Goal: Task Accomplishment & Management: Use online tool/utility

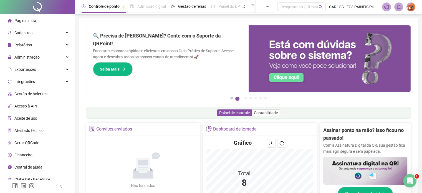
click at [232, 98] on button "1" at bounding box center [231, 97] width 3 height 3
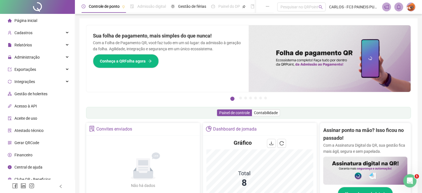
click at [27, 94] on span "Gestão de holerites" at bounding box center [30, 93] width 33 height 4
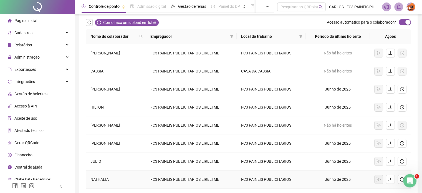
scroll to position [83, 0]
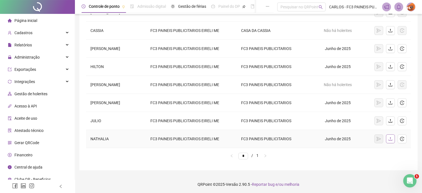
click at [390, 136] on icon "upload" at bounding box center [390, 138] width 4 height 4
click at [390, 138] on icon "upload" at bounding box center [390, 138] width 4 height 4
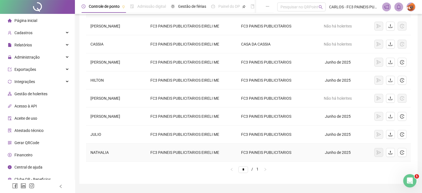
scroll to position [55, 0]
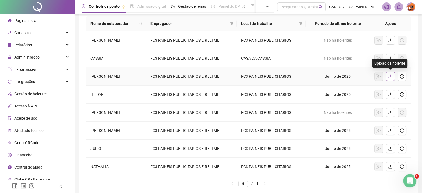
click at [391, 75] on icon "upload" at bounding box center [390, 76] width 4 height 4
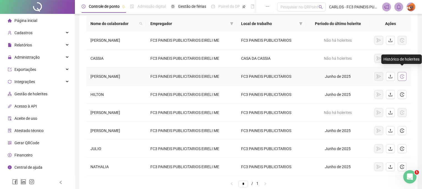
click at [402, 74] on icon "history" at bounding box center [402, 76] width 4 height 4
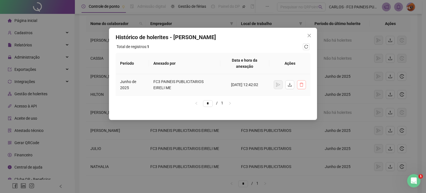
click at [301, 84] on icon "delete" at bounding box center [301, 84] width 4 height 4
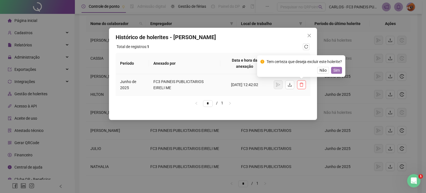
click at [338, 71] on span "Sim" at bounding box center [336, 70] width 6 height 6
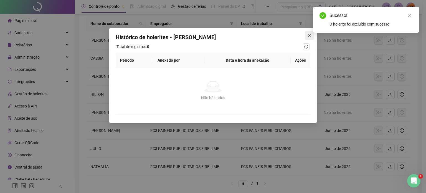
click at [311, 35] on icon "close" at bounding box center [309, 35] width 4 height 4
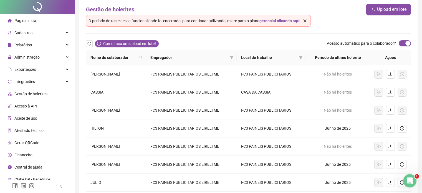
scroll to position [55, 0]
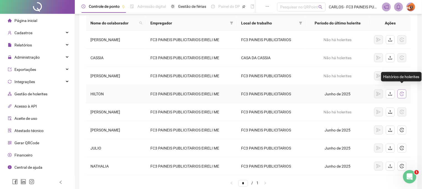
click at [403, 94] on icon "history" at bounding box center [402, 93] width 4 height 4
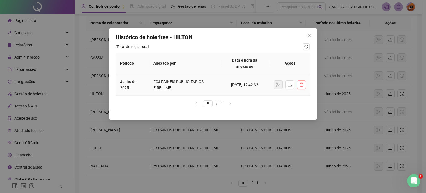
click at [300, 84] on icon "delete" at bounding box center [301, 84] width 4 height 4
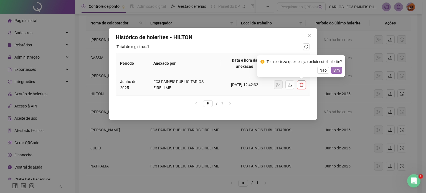
click at [339, 69] on span "Sim" at bounding box center [336, 70] width 6 height 6
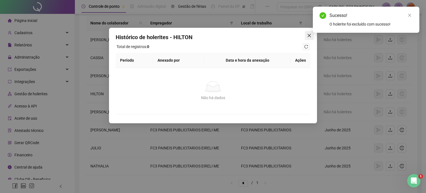
click at [309, 34] on icon "close" at bounding box center [309, 35] width 4 height 4
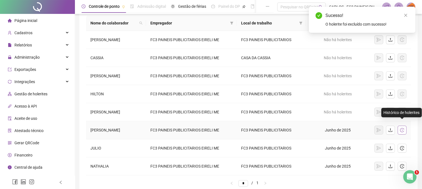
click at [400, 128] on icon "history" at bounding box center [402, 130] width 4 height 4
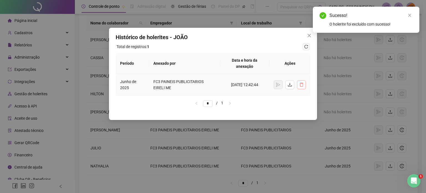
click at [299, 84] on icon "delete" at bounding box center [301, 84] width 4 height 4
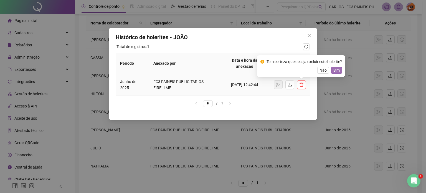
click at [339, 71] on span "Sim" at bounding box center [336, 70] width 6 height 6
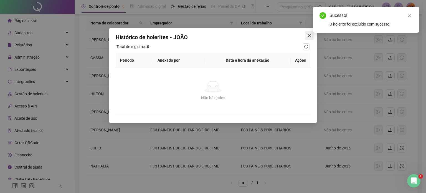
click at [308, 35] on icon "close" at bounding box center [308, 35] width 3 height 3
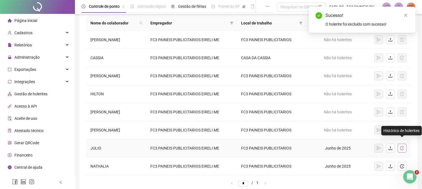
click at [403, 147] on icon "history" at bounding box center [402, 148] width 4 height 4
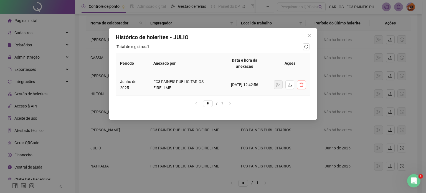
click at [303, 85] on icon "delete" at bounding box center [301, 85] width 4 height 4
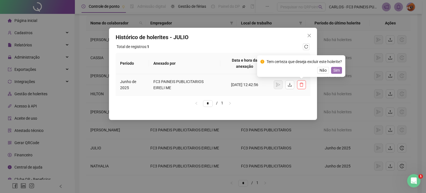
click at [336, 70] on span "Sim" at bounding box center [336, 70] width 6 height 6
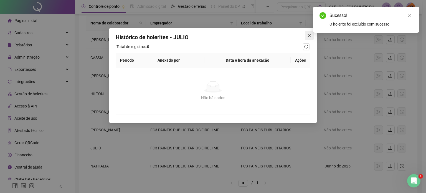
click at [309, 35] on icon "close" at bounding box center [308, 35] width 3 height 3
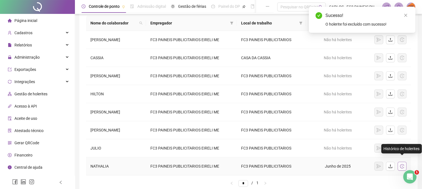
click at [402, 164] on icon "history" at bounding box center [402, 166] width 4 height 4
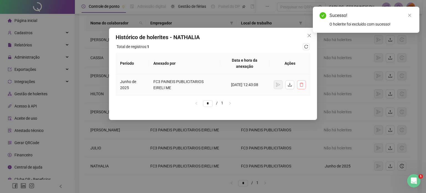
click at [303, 84] on icon "delete" at bounding box center [301, 84] width 4 height 4
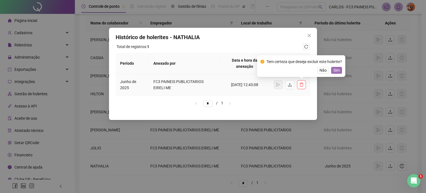
click at [337, 71] on span "Sim" at bounding box center [336, 70] width 6 height 6
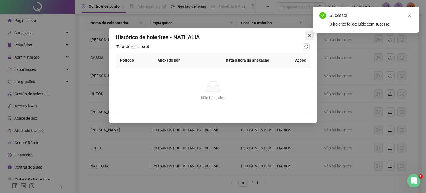
click at [309, 36] on icon "close" at bounding box center [309, 35] width 4 height 4
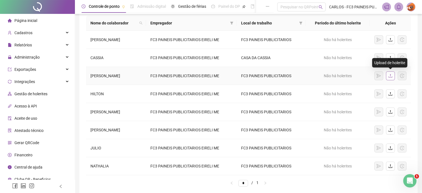
click at [391, 75] on icon "upload" at bounding box center [390, 75] width 4 height 4
click at [390, 74] on icon "upload" at bounding box center [390, 75] width 4 height 4
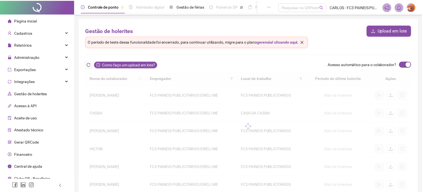
scroll to position [55, 0]
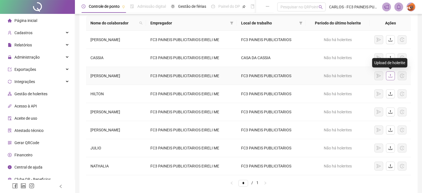
click at [391, 74] on icon "upload" at bounding box center [390, 75] width 4 height 4
click at [389, 76] on icon "upload" at bounding box center [390, 75] width 4 height 4
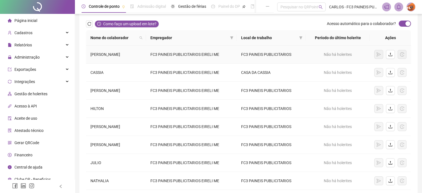
scroll to position [0, 0]
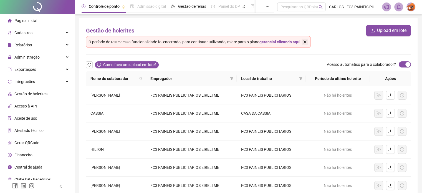
click at [305, 40] on icon "close" at bounding box center [305, 42] width 4 height 4
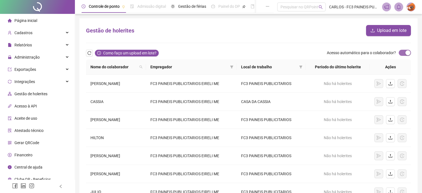
click at [407, 53] on div "button" at bounding box center [407, 52] width 5 height 5
click at [399, 52] on div "button" at bounding box center [401, 52] width 5 height 5
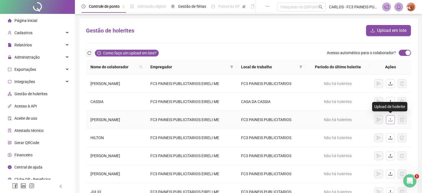
click at [393, 118] on button "button" at bounding box center [390, 119] width 9 height 9
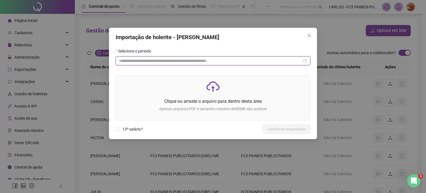
click at [163, 60] on input at bounding box center [210, 61] width 183 height 6
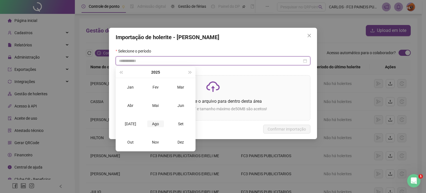
type input "**********"
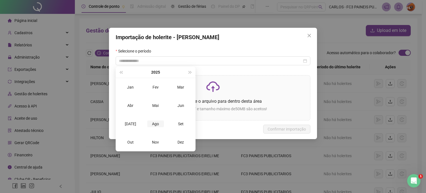
click at [155, 123] on div "Ago" at bounding box center [155, 123] width 17 height 7
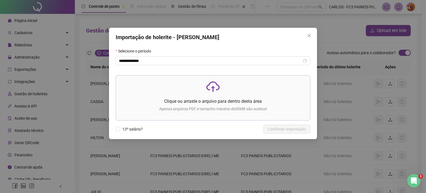
click at [214, 91] on icon "cloud-upload" at bounding box center [212, 86] width 13 height 13
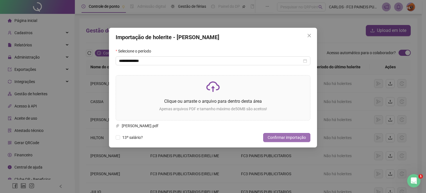
click at [284, 138] on span "Confirmar importação" at bounding box center [287, 137] width 38 height 6
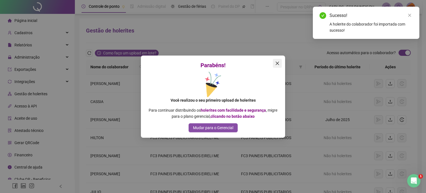
click at [276, 62] on icon "close" at bounding box center [277, 62] width 3 height 3
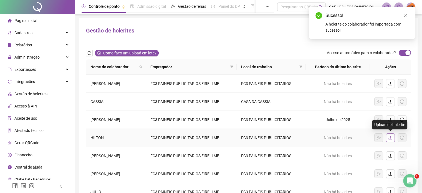
click at [390, 138] on icon "upload" at bounding box center [390, 137] width 4 height 4
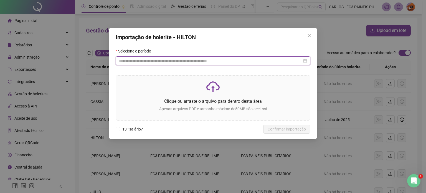
click at [160, 62] on input at bounding box center [210, 61] width 183 height 6
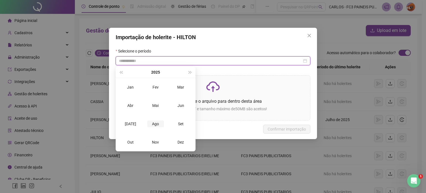
type input "**********"
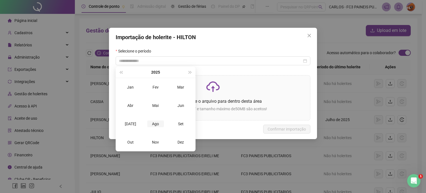
click at [154, 126] on div "Ago" at bounding box center [155, 123] width 17 height 7
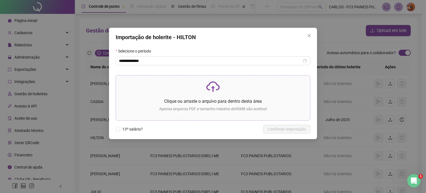
click at [210, 97] on div "Clique ou arraste o arquivo para dentro desta área Apenas arquivos PDF e tamanh…" at bounding box center [212, 98] width 185 height 36
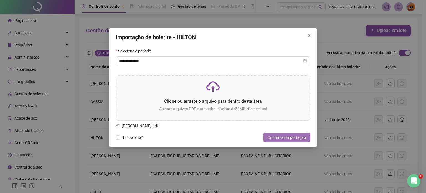
click at [281, 139] on span "Confirmar importação" at bounding box center [287, 137] width 38 height 6
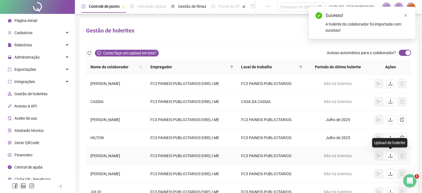
scroll to position [28, 0]
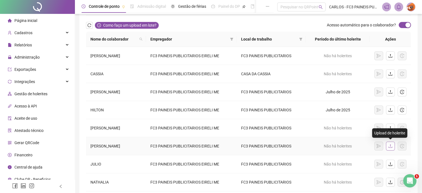
click at [390, 144] on icon "upload" at bounding box center [390, 146] width 4 height 4
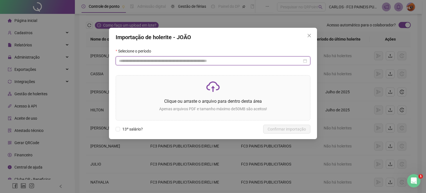
click at [149, 63] on input at bounding box center [210, 61] width 183 height 6
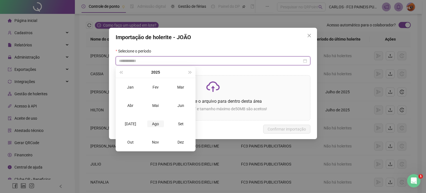
type input "**********"
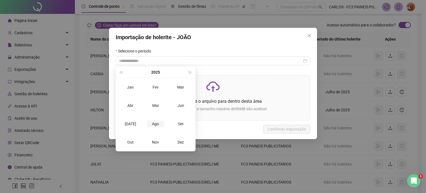
click at [155, 119] on td "Ago" at bounding box center [155, 124] width 25 height 18
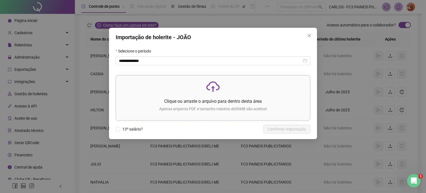
click at [214, 99] on p "Clique ou arraste o arquivo para dentro desta área" at bounding box center [212, 101] width 185 height 7
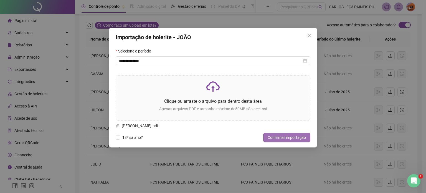
click at [284, 135] on span "Confirmar importação" at bounding box center [287, 137] width 38 height 6
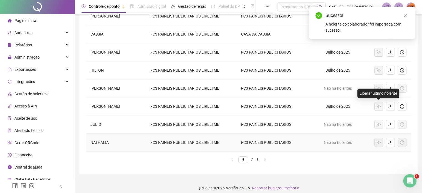
scroll to position [71, 0]
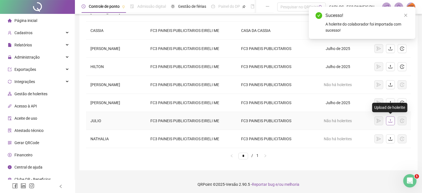
click at [388, 119] on icon "upload" at bounding box center [390, 120] width 4 height 4
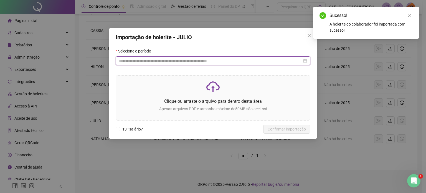
click at [174, 58] on input at bounding box center [210, 61] width 183 height 6
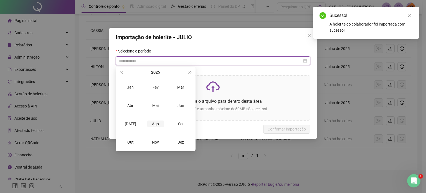
type input "**********"
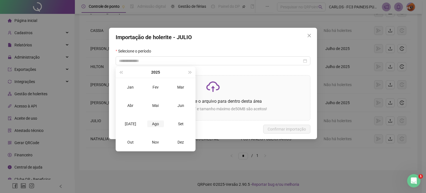
click at [156, 124] on div "Ago" at bounding box center [155, 123] width 17 height 7
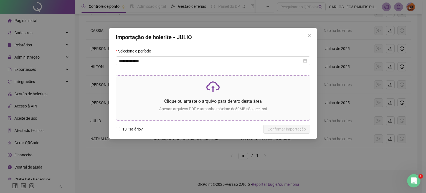
click at [207, 97] on div "Clique ou arraste o arquivo para dentro desta área Apenas arquivos PDF e tamanh…" at bounding box center [212, 98] width 185 height 36
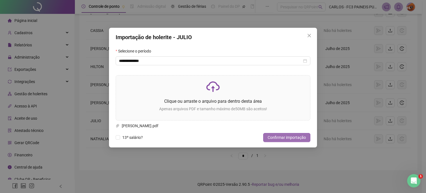
click at [291, 138] on span "Confirmar importação" at bounding box center [287, 137] width 38 height 6
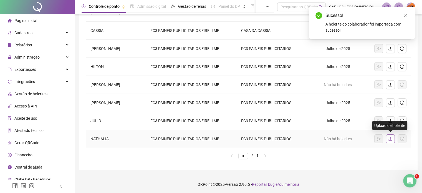
click at [390, 138] on icon "upload" at bounding box center [390, 139] width 4 height 4
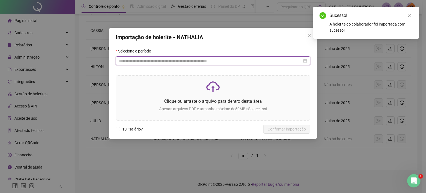
click at [148, 60] on input at bounding box center [210, 61] width 183 height 6
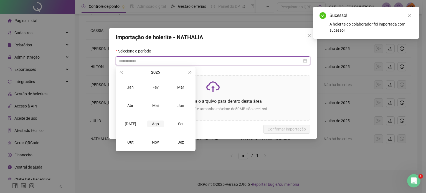
type input "**********"
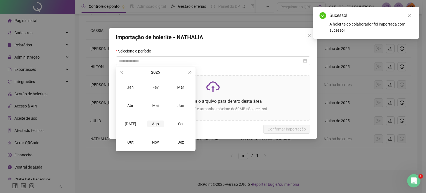
click at [155, 124] on div "Ago" at bounding box center [155, 123] width 17 height 7
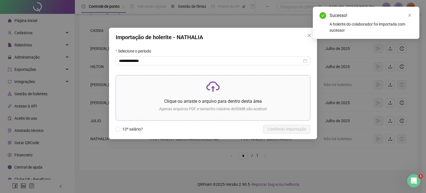
click at [207, 93] on icon "cloud-upload" at bounding box center [212, 86] width 13 height 13
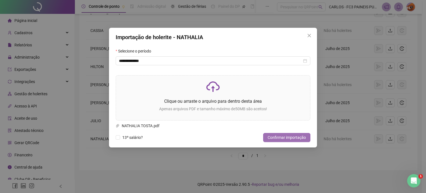
click at [290, 139] on span "Confirmar importação" at bounding box center [287, 137] width 38 height 6
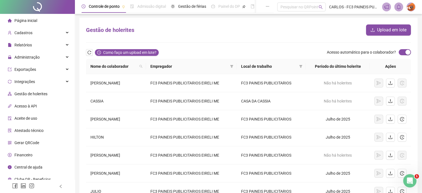
scroll to position [0, 0]
click at [195, 5] on span "Gestão de férias" at bounding box center [192, 6] width 28 height 4
